Goal: Information Seeking & Learning: Find specific fact

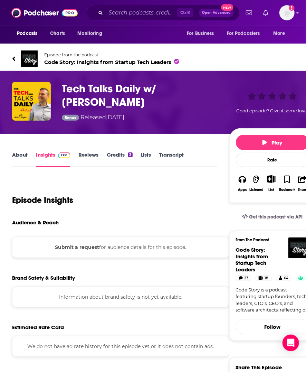
click at [49, 157] on link "Insights" at bounding box center [53, 159] width 34 height 16
click at [18, 155] on link "About" at bounding box center [20, 159] width 16 height 16
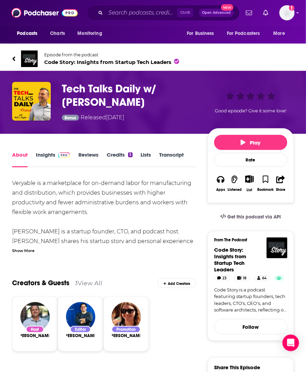
click at [53, 154] on link "Insights" at bounding box center [53, 159] width 34 height 16
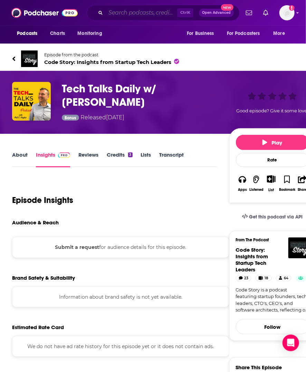
click at [129, 13] on input "Search podcasts, credits, & more..." at bounding box center [142, 12] width 72 height 11
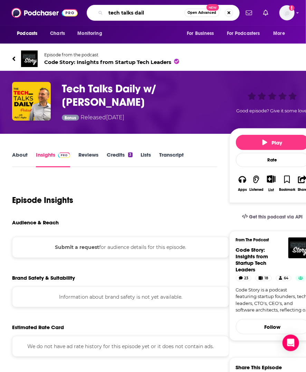
type input "tech talks daily"
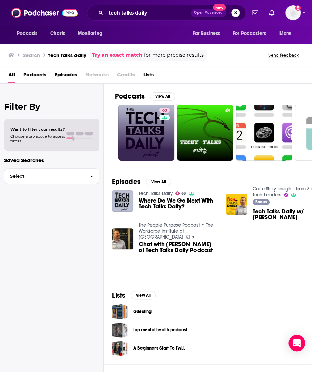
click at [152, 133] on link "63" at bounding box center [146, 133] width 56 height 56
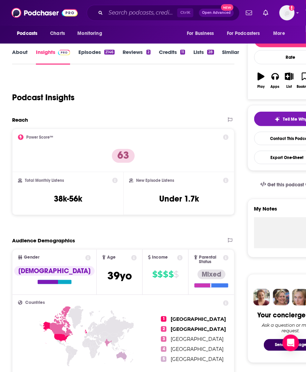
scroll to position [80, 0]
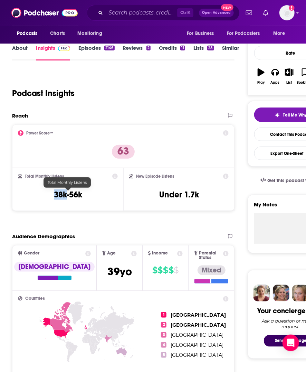
drag, startPoint x: 54, startPoint y: 194, endPoint x: 66, endPoint y: 195, distance: 12.2
click at [66, 195] on h3 "38k-56k" at bounding box center [68, 194] width 28 height 10
copy h3 "38k"
